Goal: Task Accomplishment & Management: Manage account settings

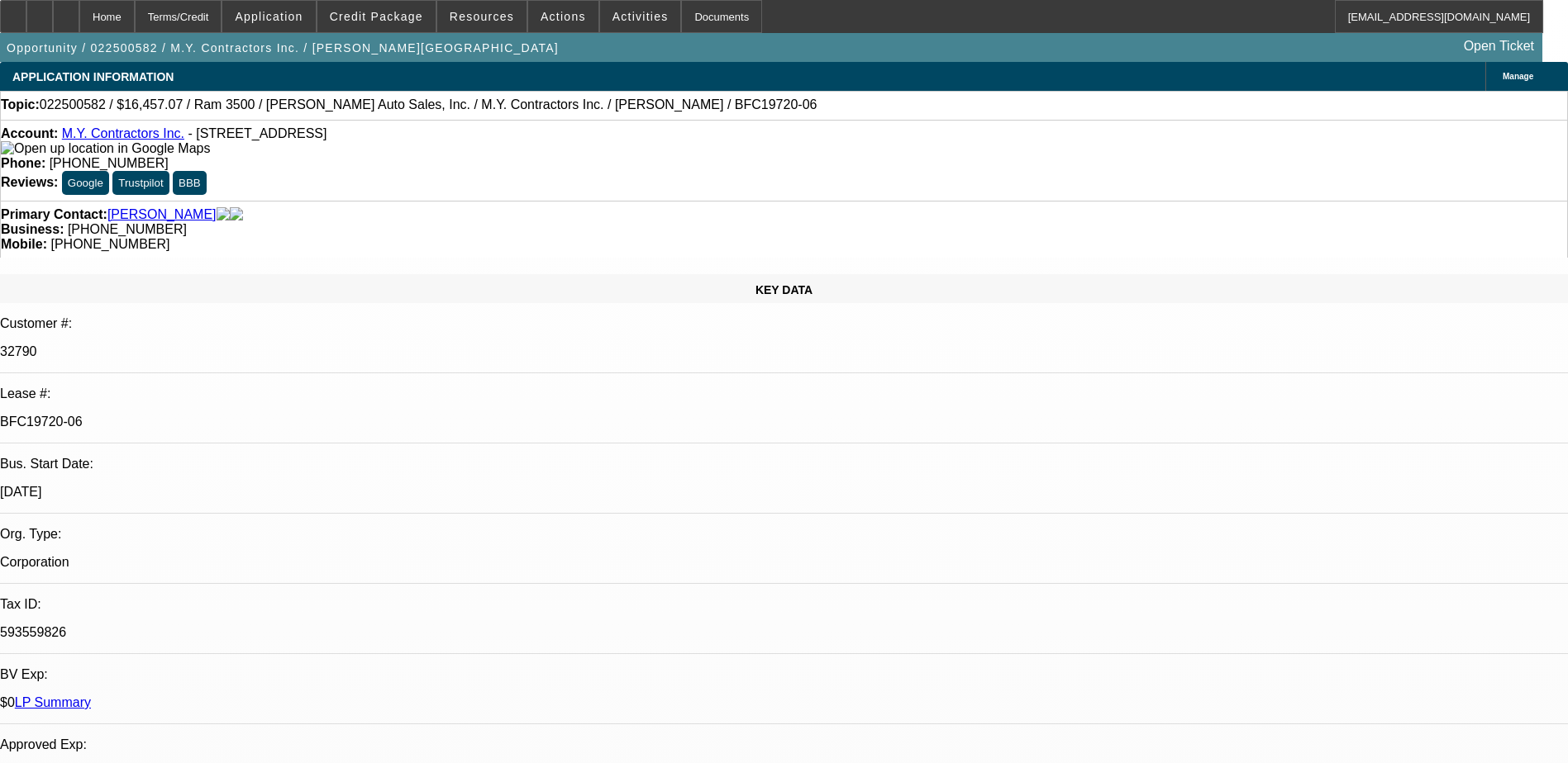
select select "0"
select select "3"
select select "0"
select select "6"
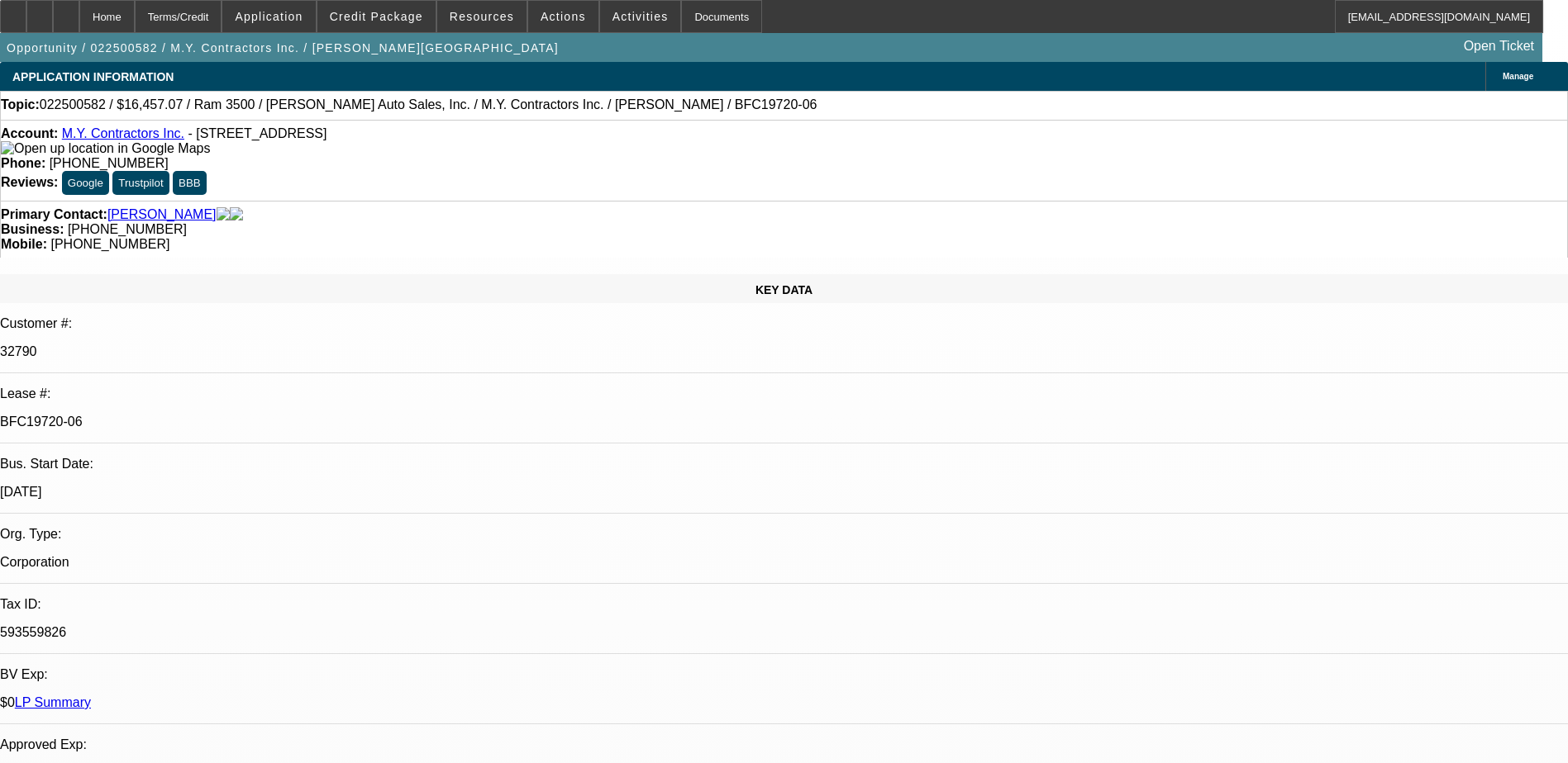
select select "0"
select select "6"
select select "0"
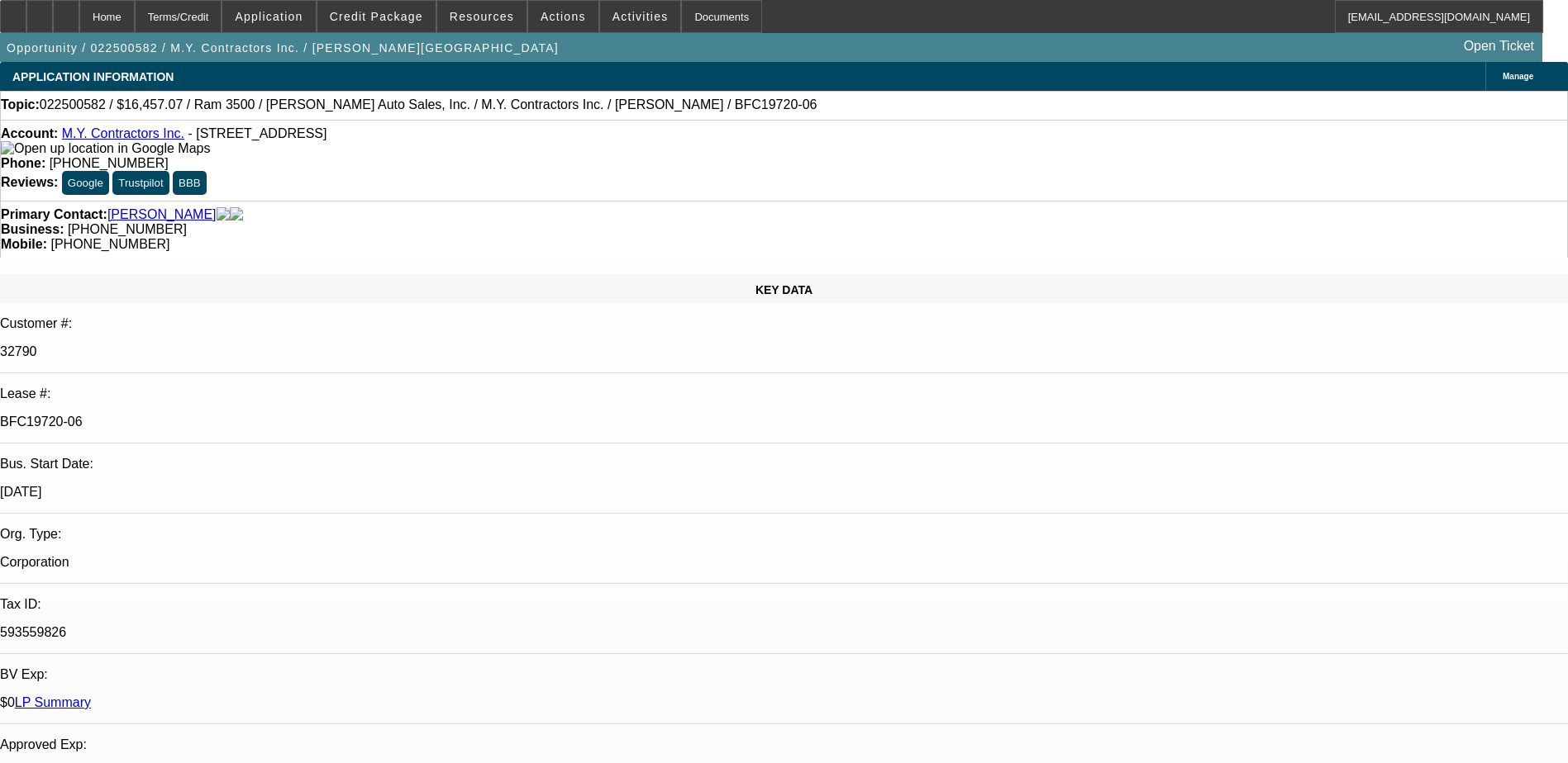
select select "0"
select select "6"
select select "0"
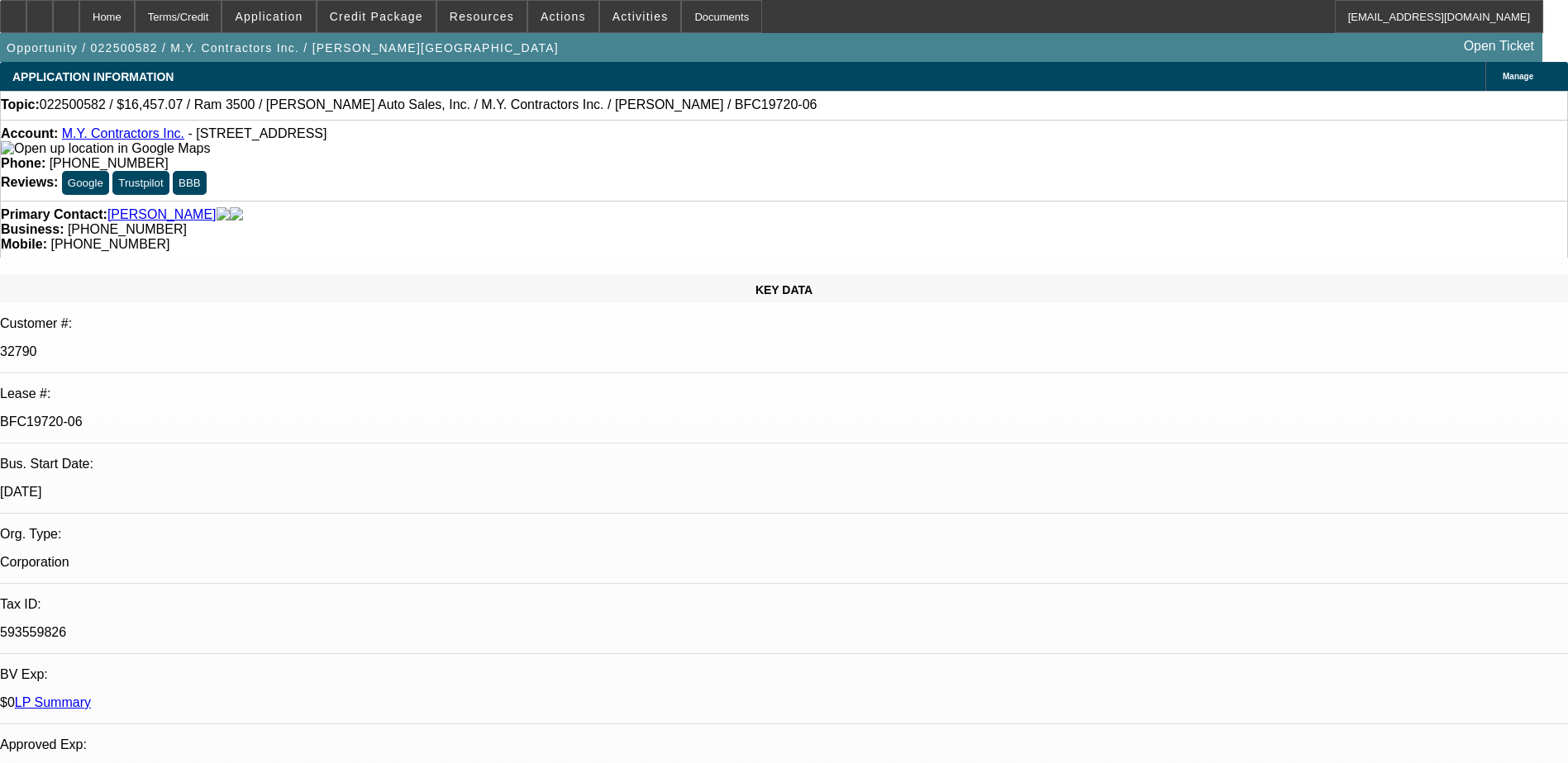
select select "0"
select select "6"
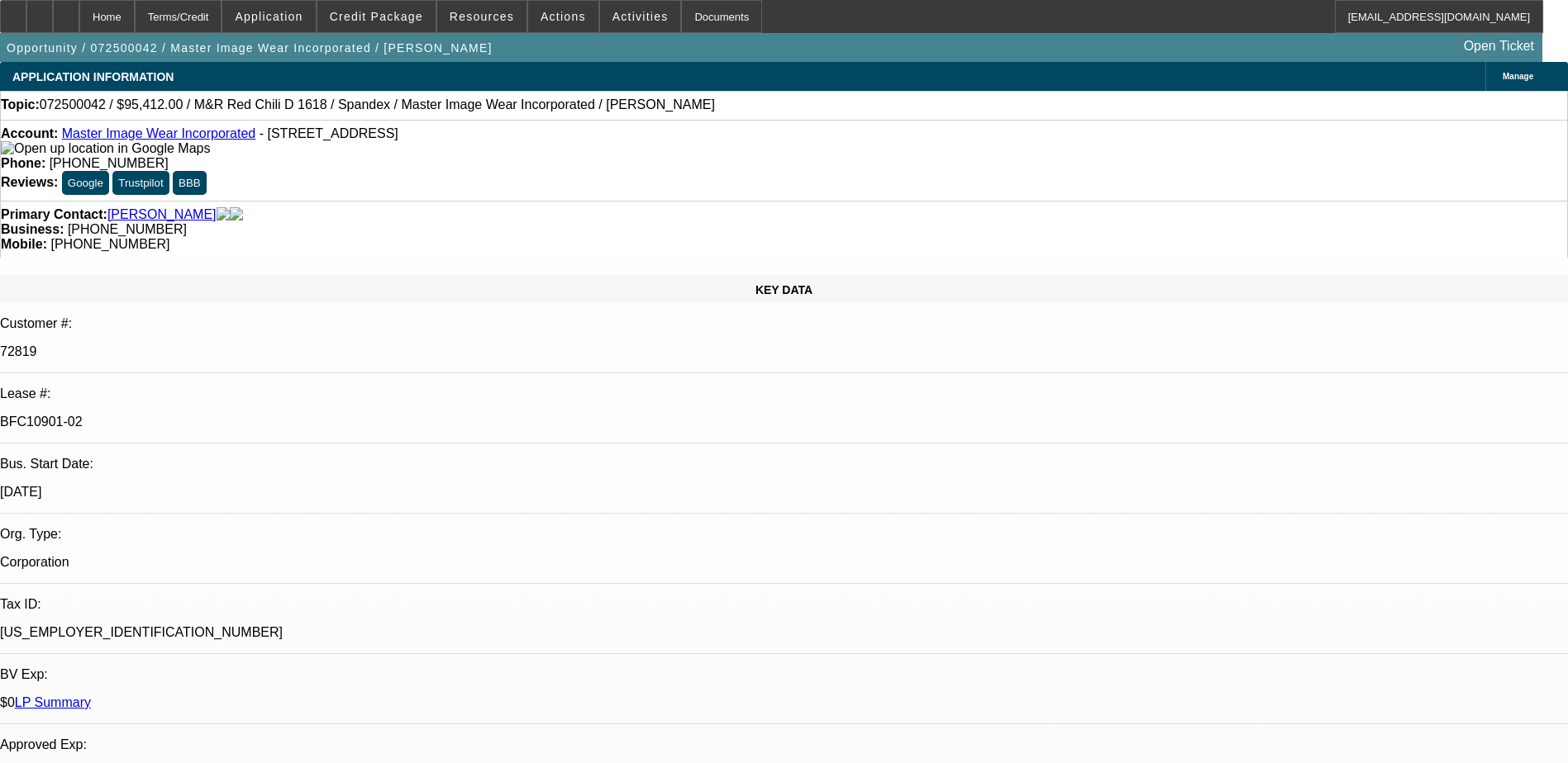
select select "0"
select select "0.1"
select select "4"
select select "0"
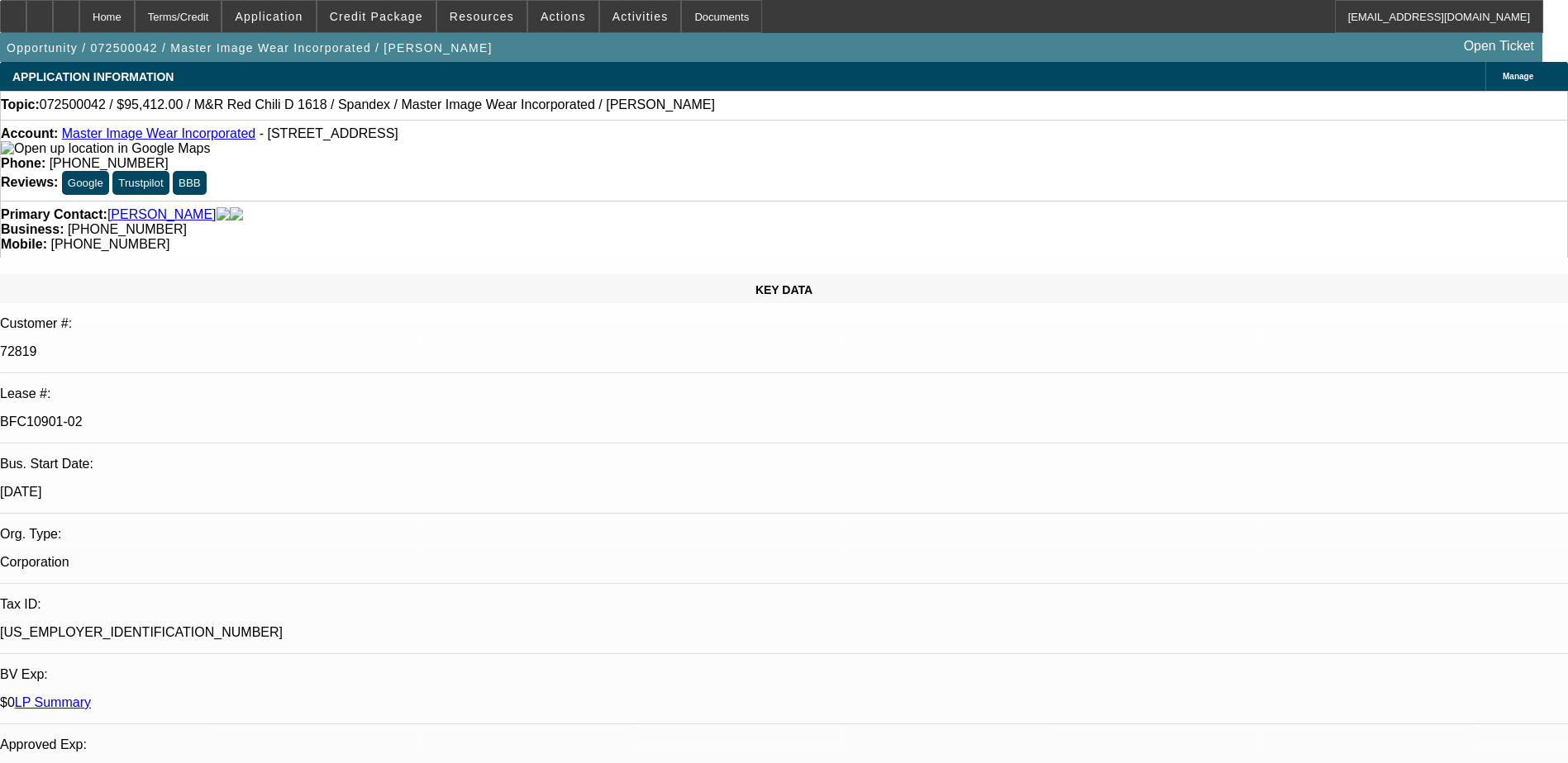
select select "0"
select select "0.1"
select select "4"
select select "0"
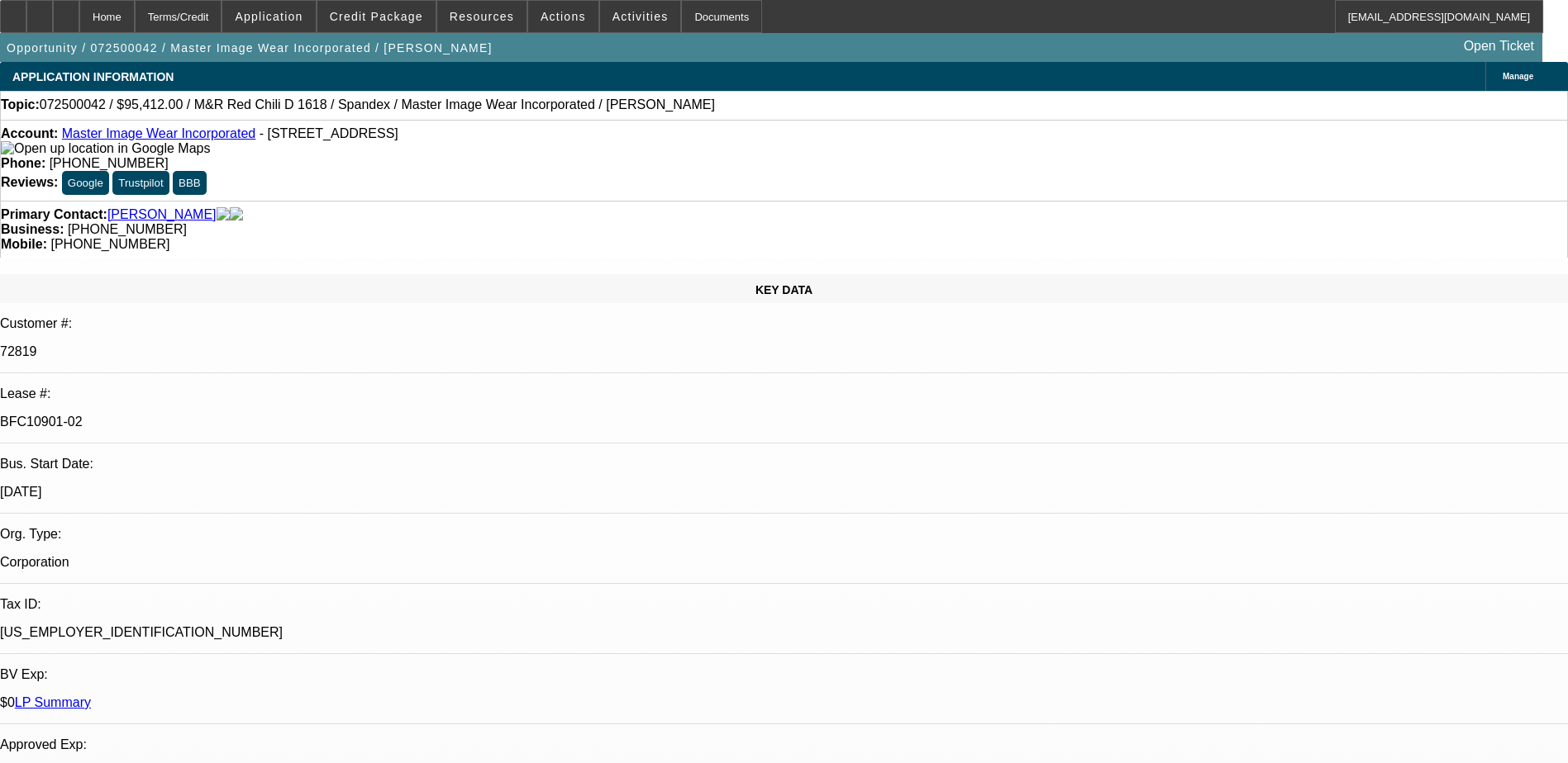
select select "3"
select select "0.1"
select select "4"
select select "0"
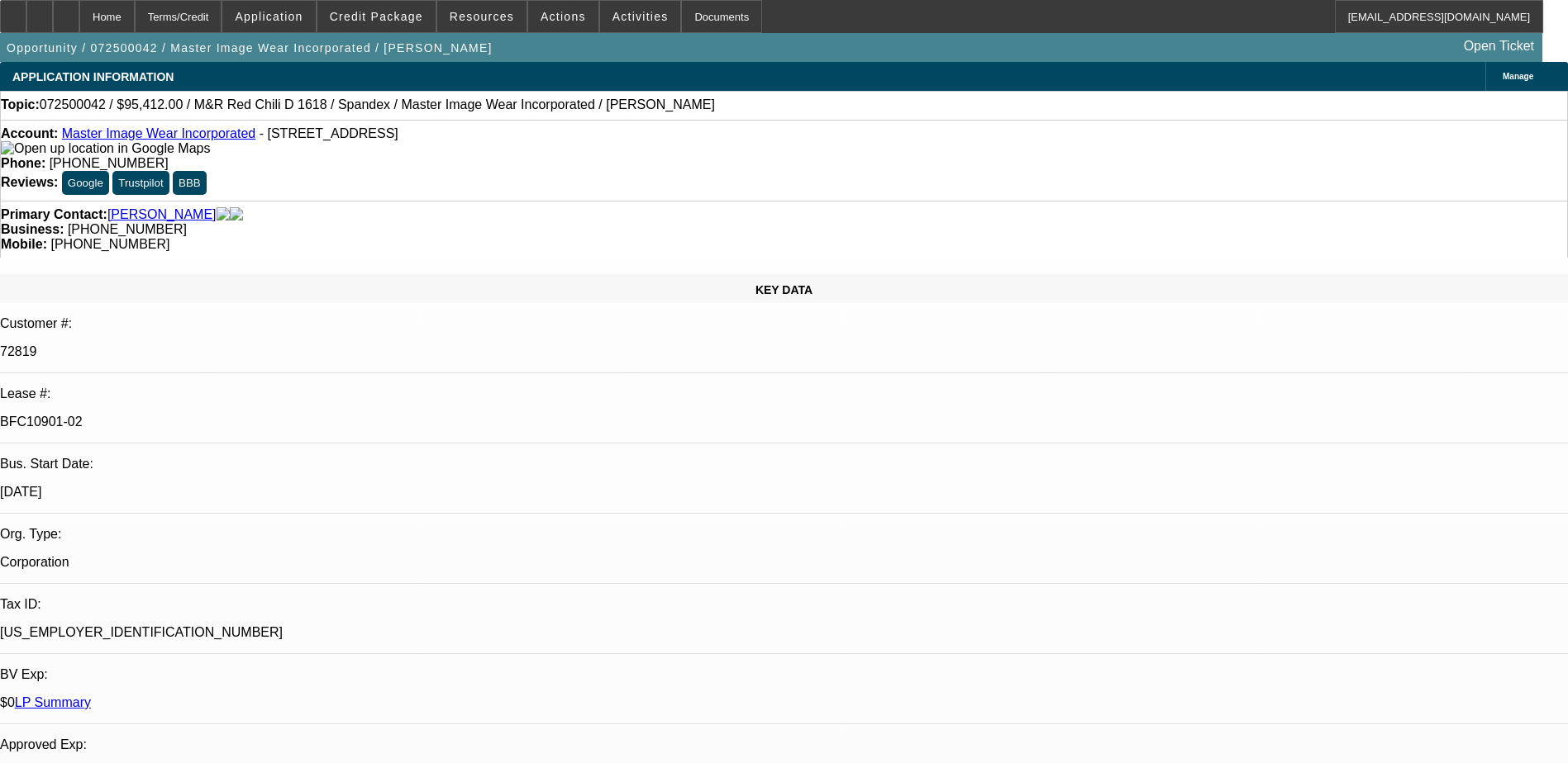
select select "3"
select select "0.1"
select select "4"
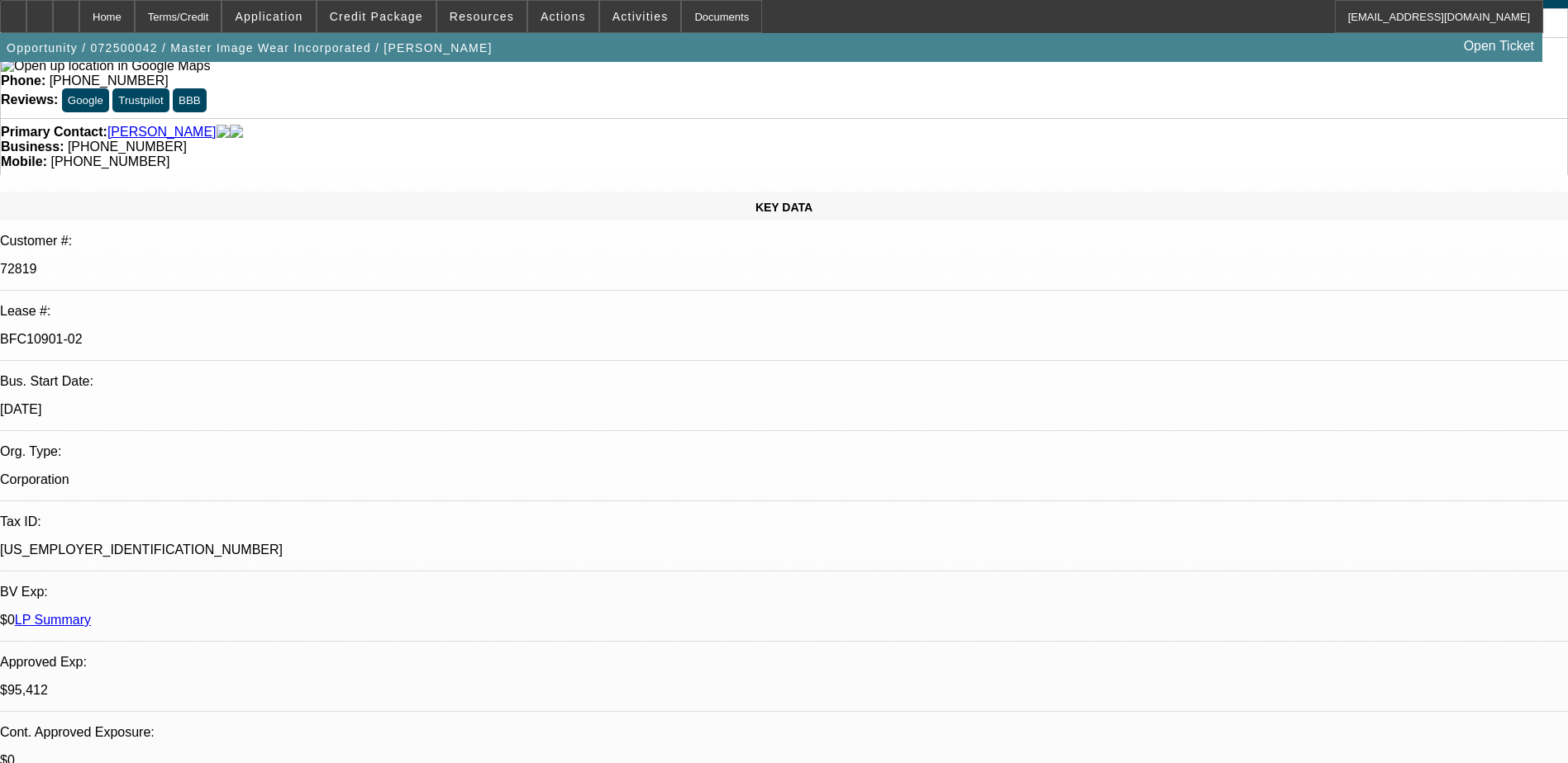
scroll to position [248, 0]
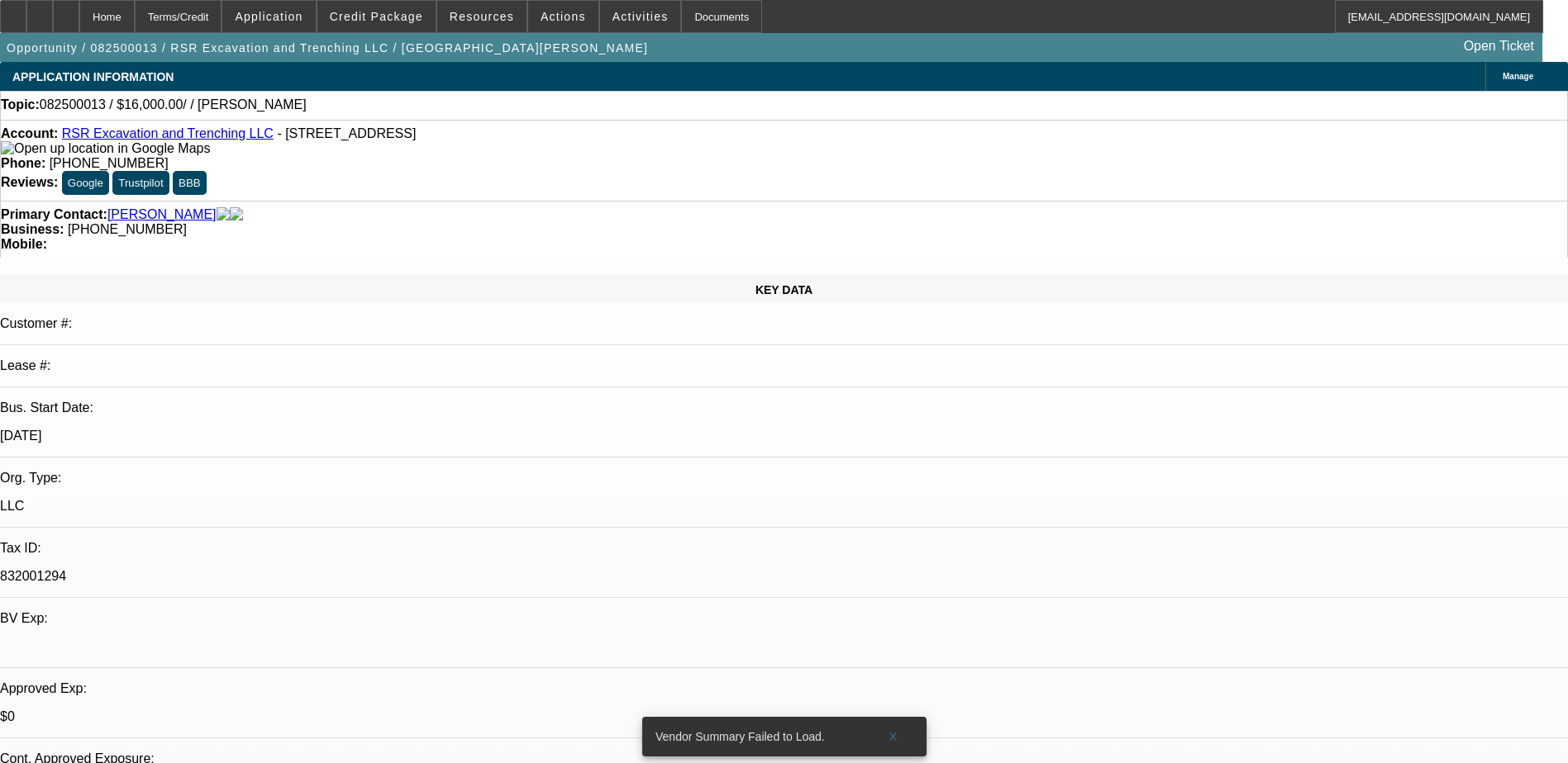
select select "0"
select select "2"
select select "0.1"
select select "4"
